Goal: Find specific page/section: Find specific page/section

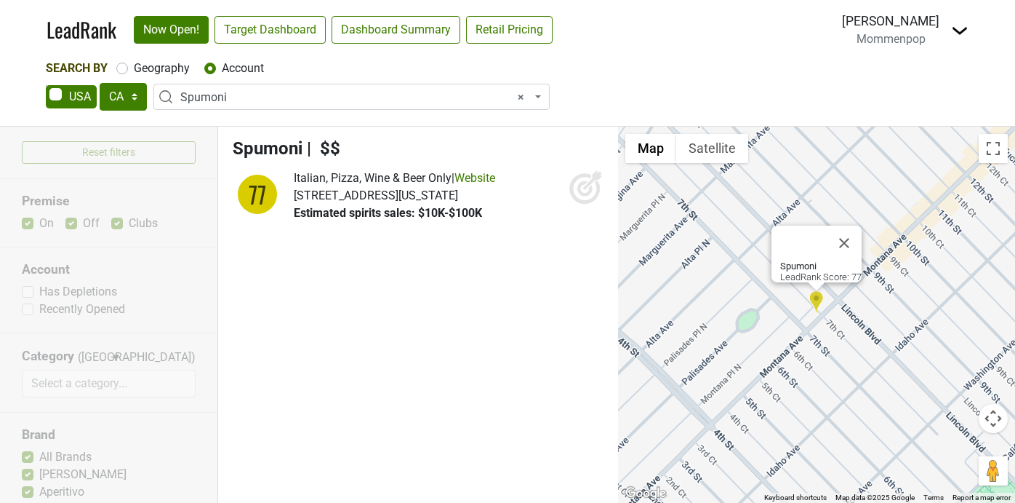
select select "CA"
select select "54326"
select select
click at [965, 36] on img at bounding box center [959, 30] width 17 height 17
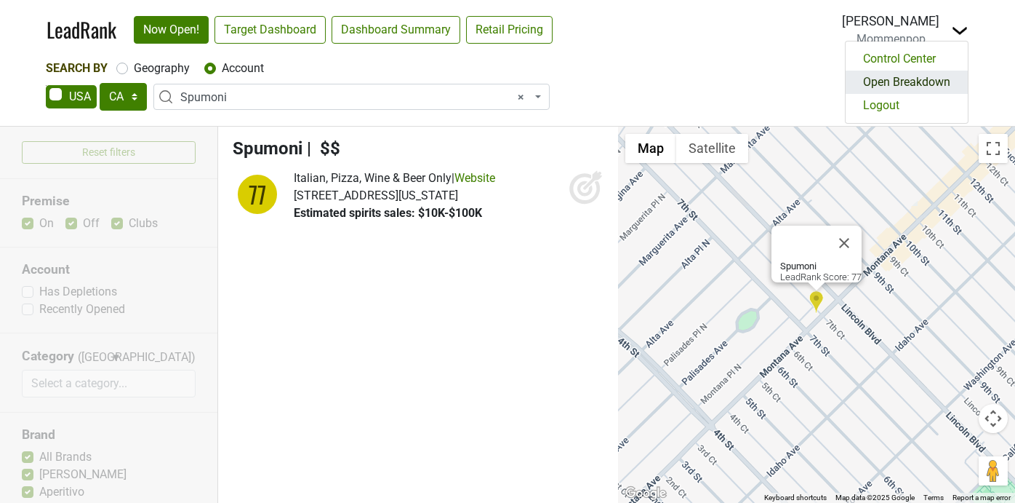
click at [875, 84] on link "Open Breakdown" at bounding box center [907, 82] width 122 height 23
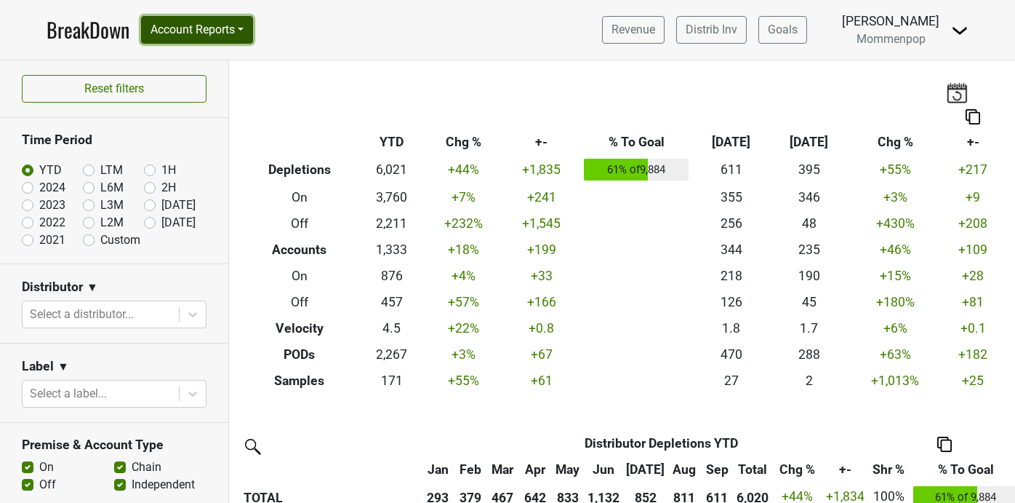
click at [215, 27] on button "Account Reports" at bounding box center [197, 30] width 112 height 28
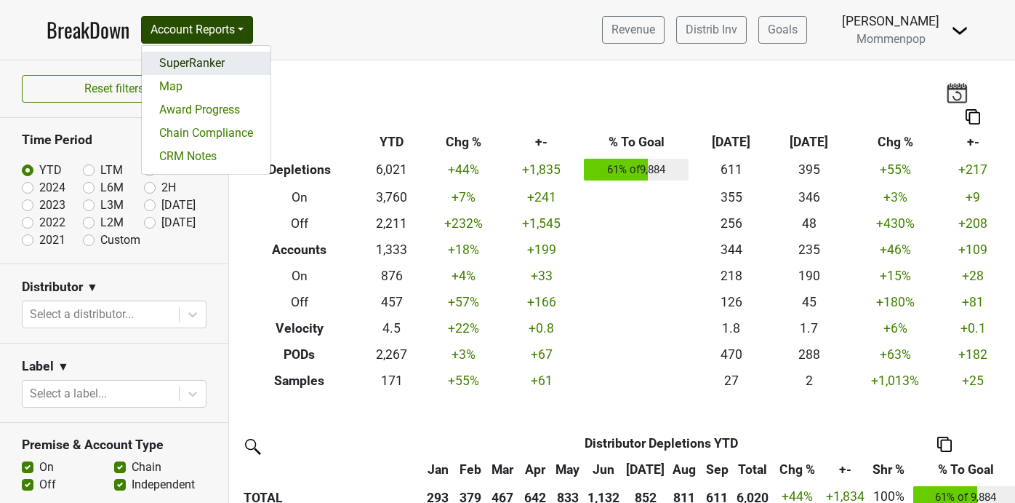
click at [212, 57] on link "SuperRanker" at bounding box center [206, 63] width 129 height 23
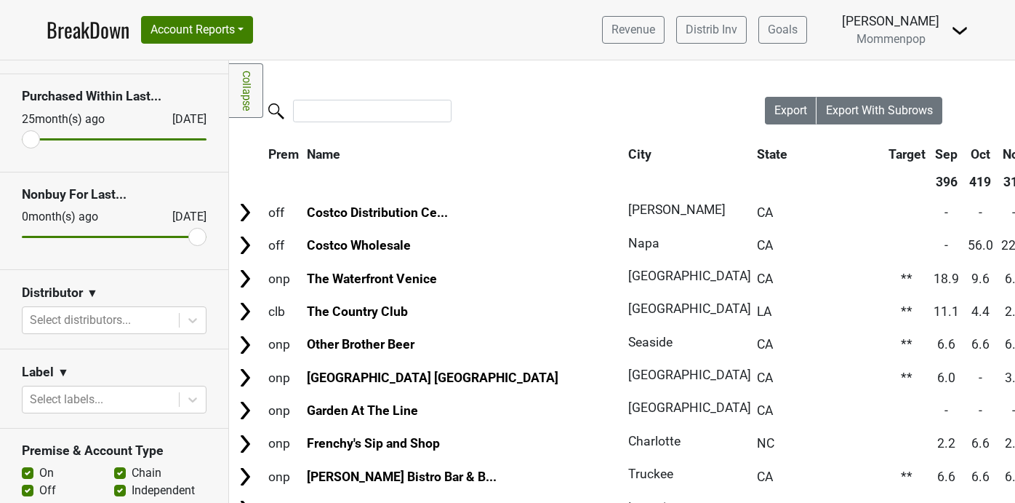
scroll to position [79, 0]
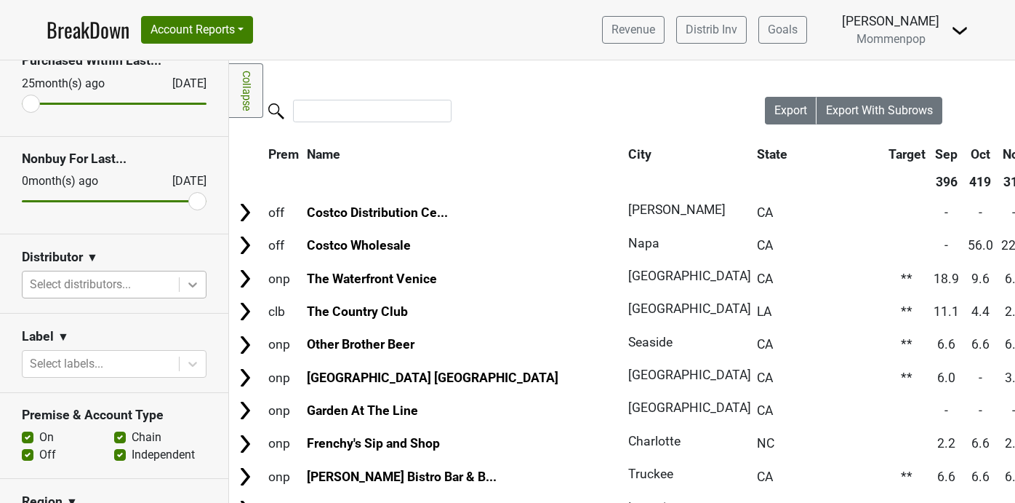
click at [196, 288] on icon at bounding box center [192, 284] width 15 height 15
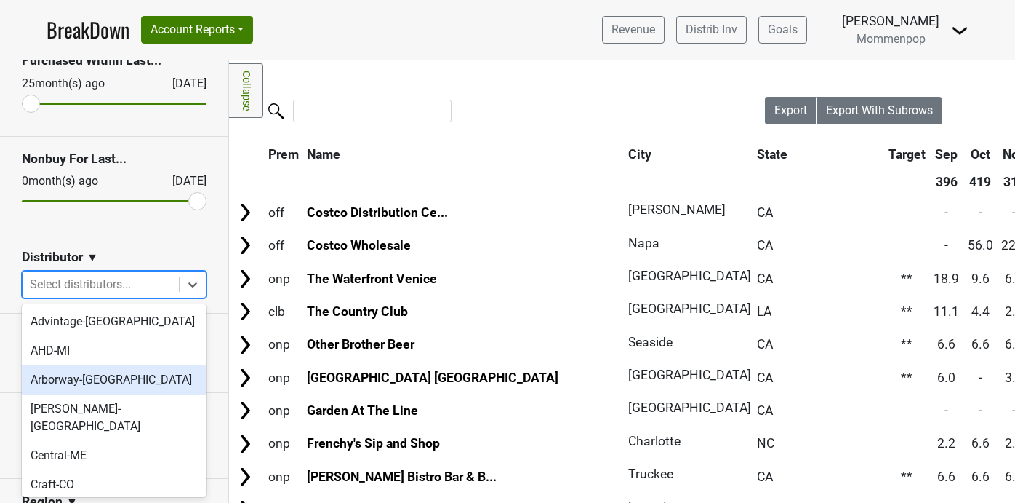
scroll to position [511, 0]
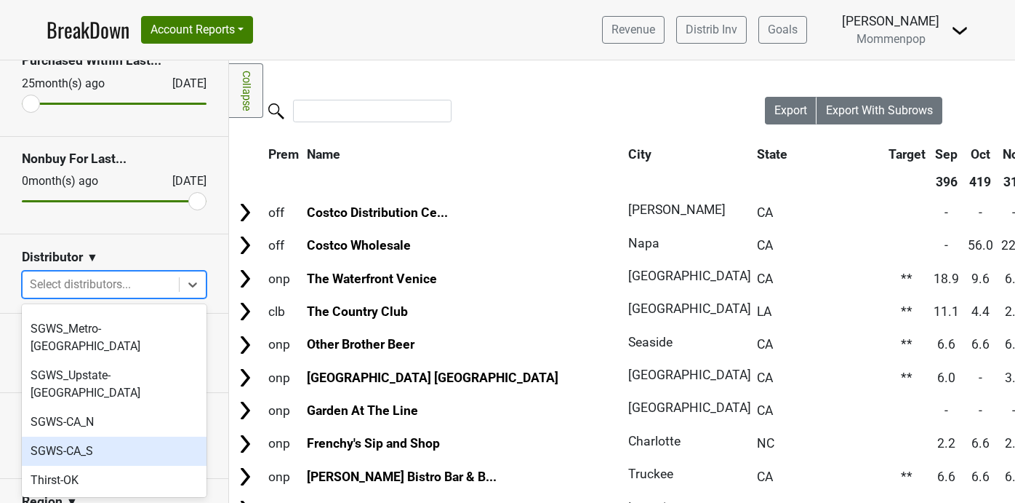
click at [148, 436] on div "SGWS-CA_S" at bounding box center [114, 450] width 185 height 29
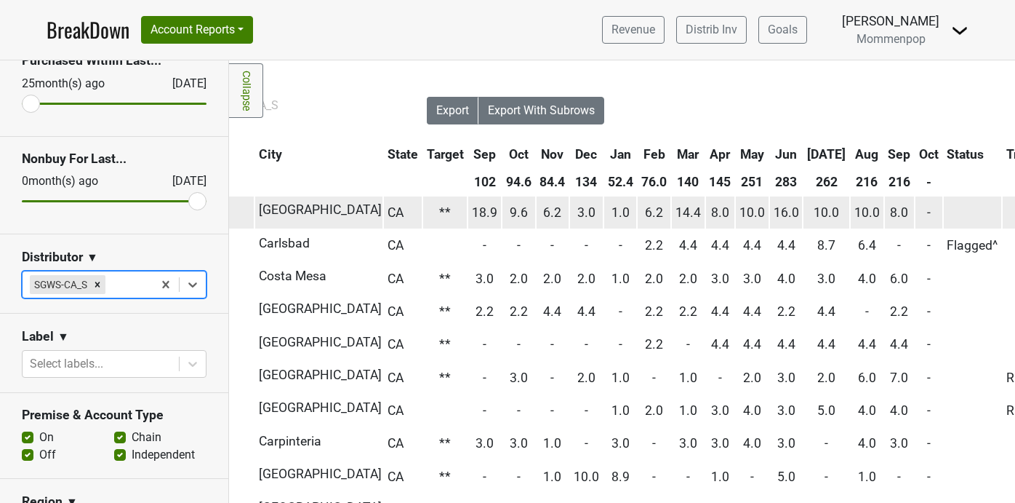
scroll to position [0, 416]
